Goal: Task Accomplishment & Management: Manage account settings

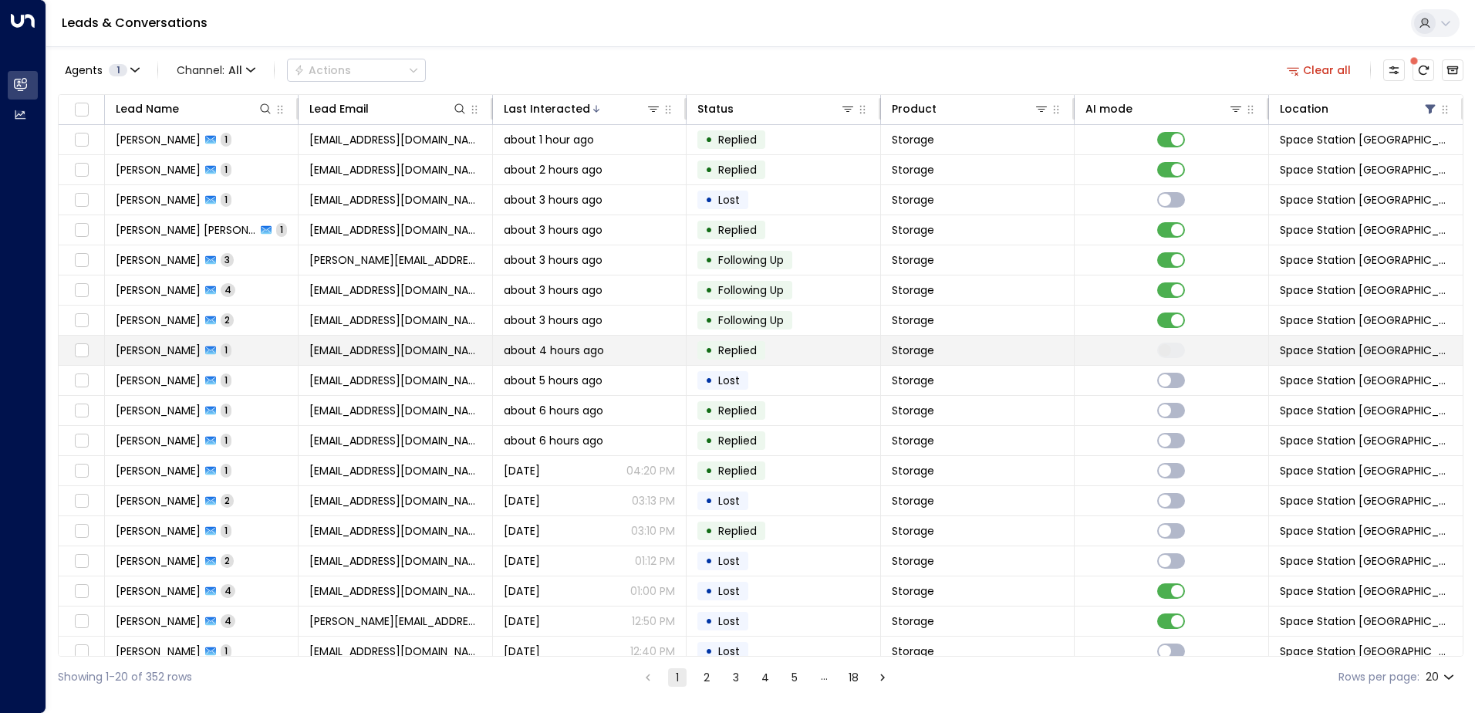
click at [944, 353] on td "Storage" at bounding box center [978, 350] width 194 height 29
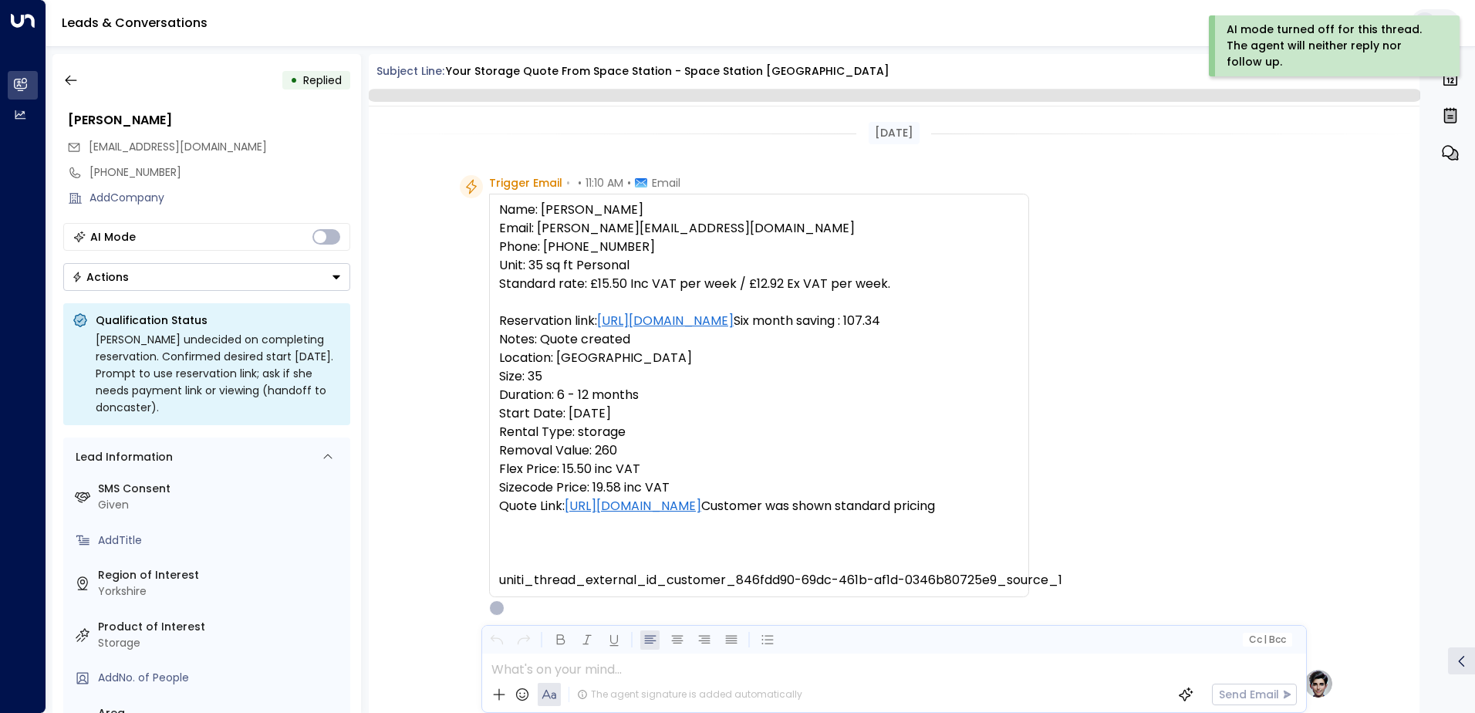
scroll to position [751, 0]
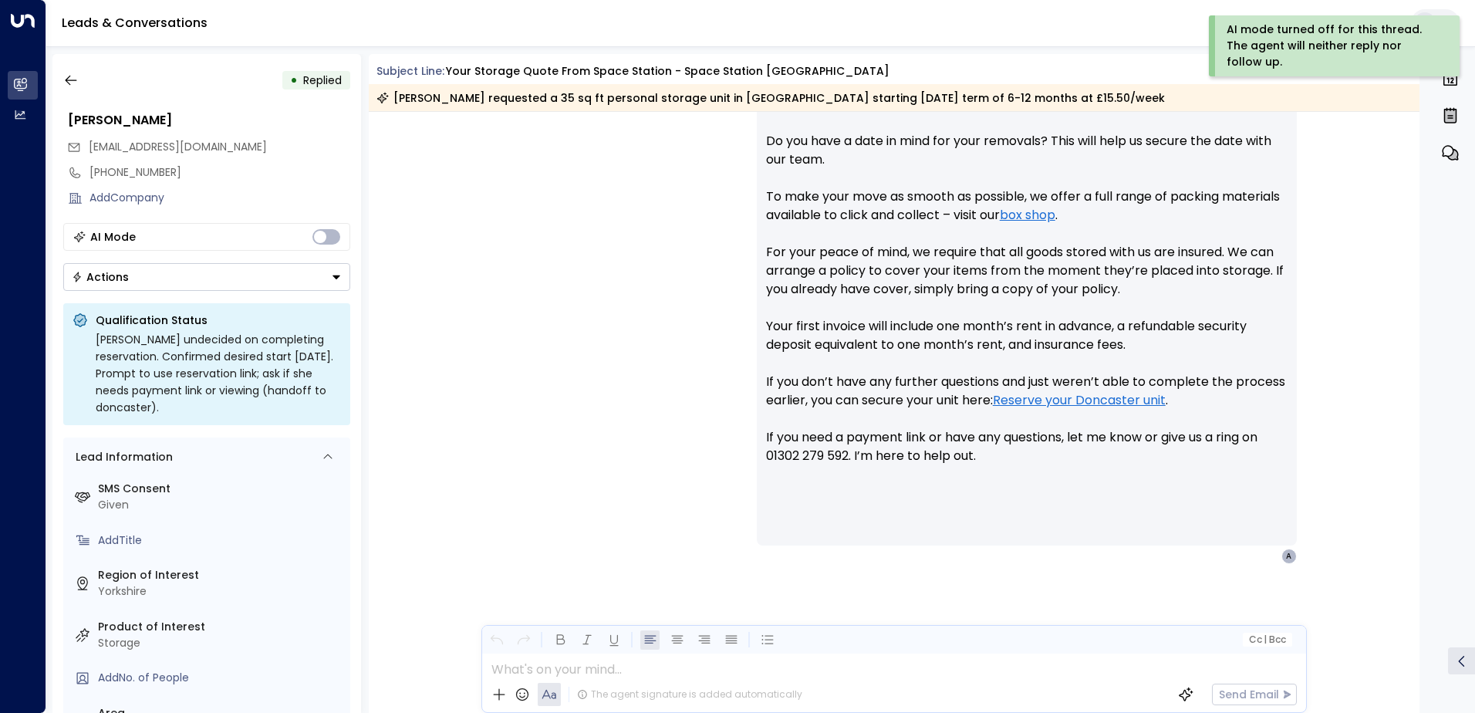
click at [204, 281] on button "Actions" at bounding box center [206, 277] width 287 height 28
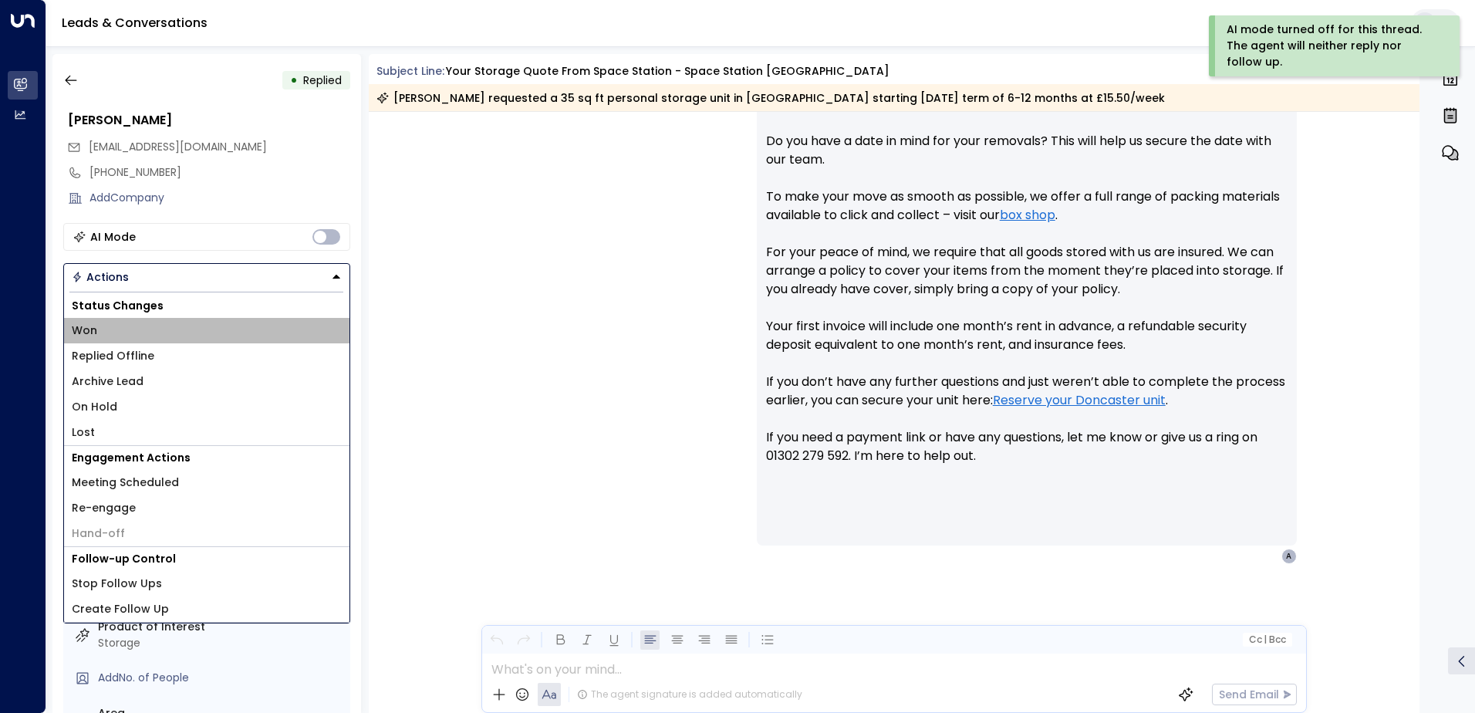
click at [171, 331] on li "Won" at bounding box center [206, 330] width 285 height 25
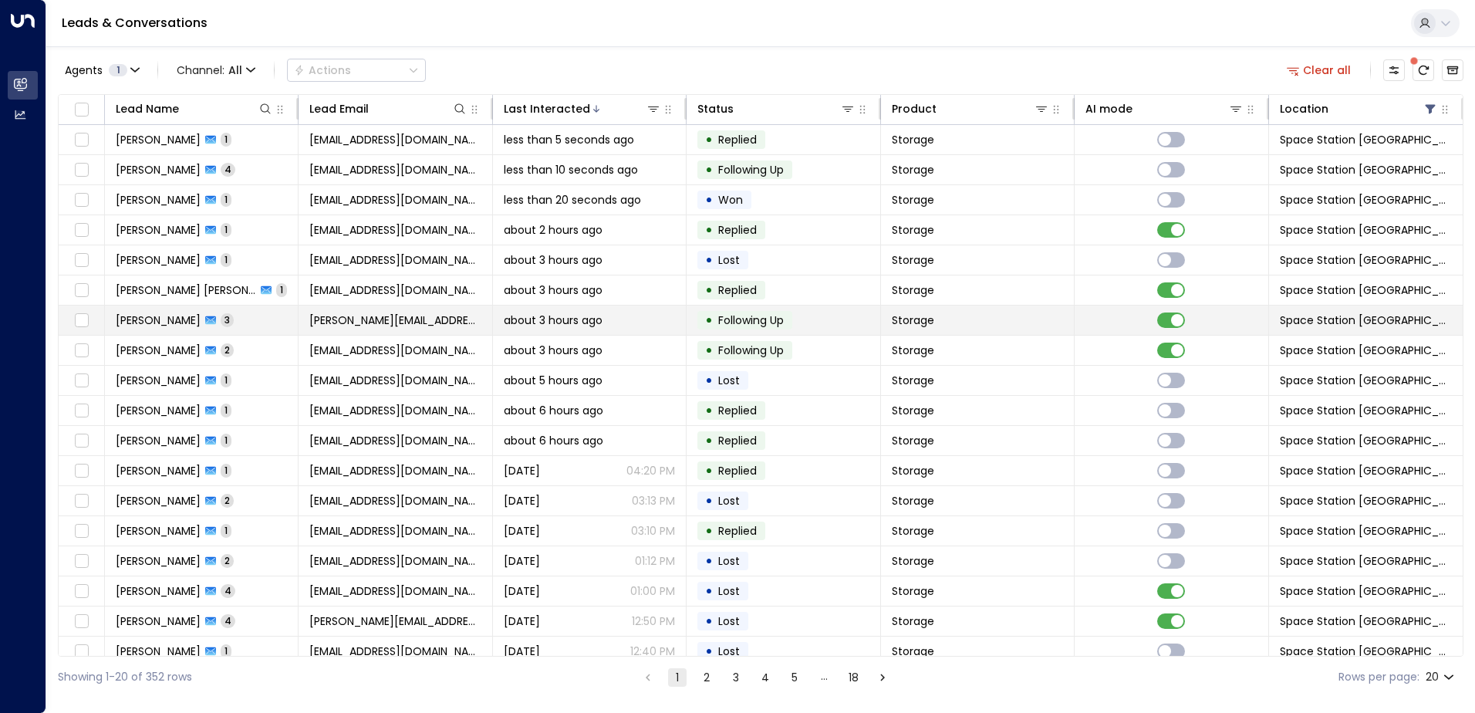
click at [871, 327] on td "• Following Up" at bounding box center [784, 320] width 194 height 29
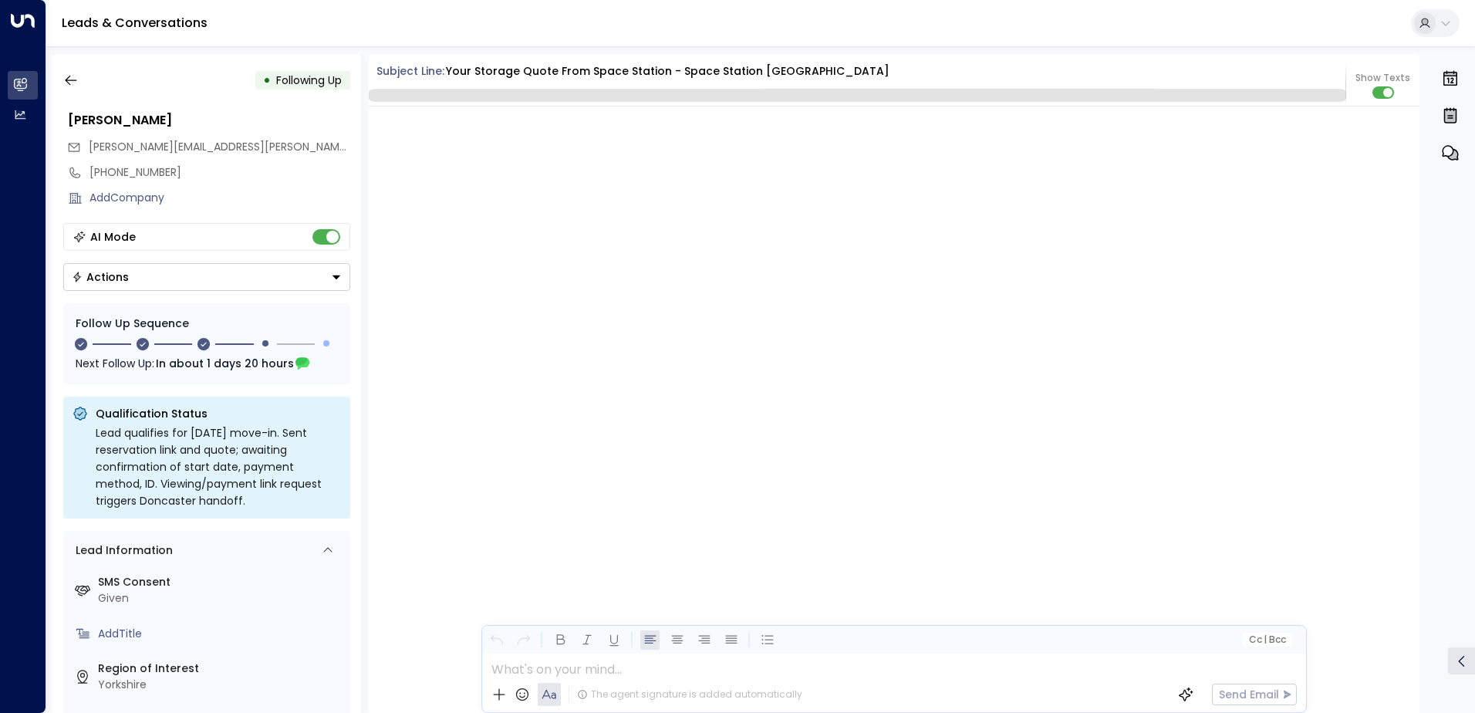
scroll to position [1681, 0]
